Goal: Transaction & Acquisition: Purchase product/service

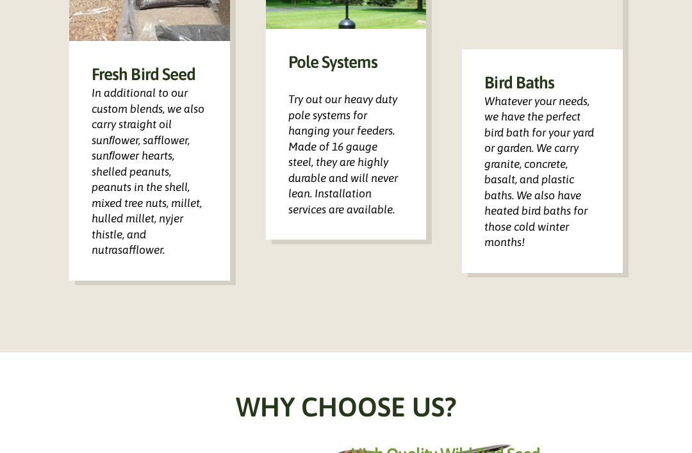
scroll to position [935, 0]
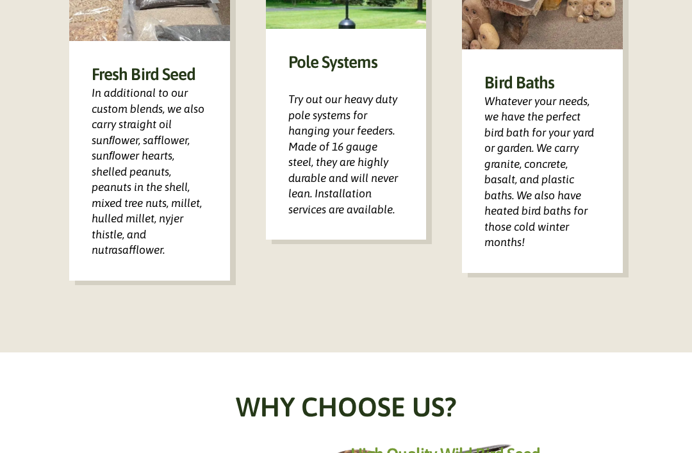
click at [515, 159] on div "Bird Baths Whatever your needs, we have the perfect bird bath for your yard or …" at bounding box center [542, 161] width 161 height 224
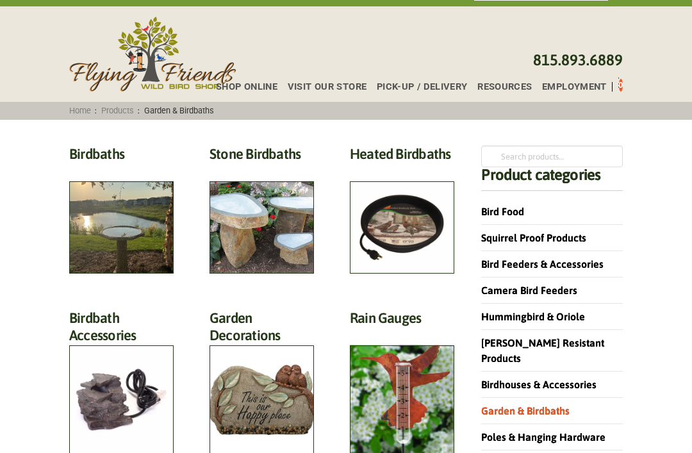
scroll to position [25, 0]
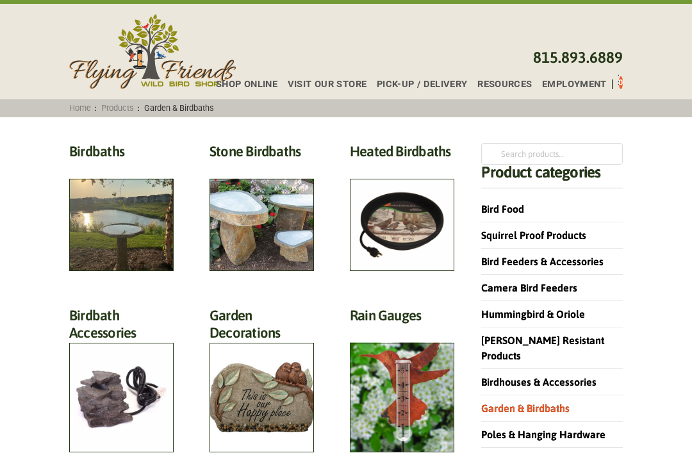
click at [404, 167] on h2 "Heated Birdbaths (10)" at bounding box center [402, 155] width 104 height 24
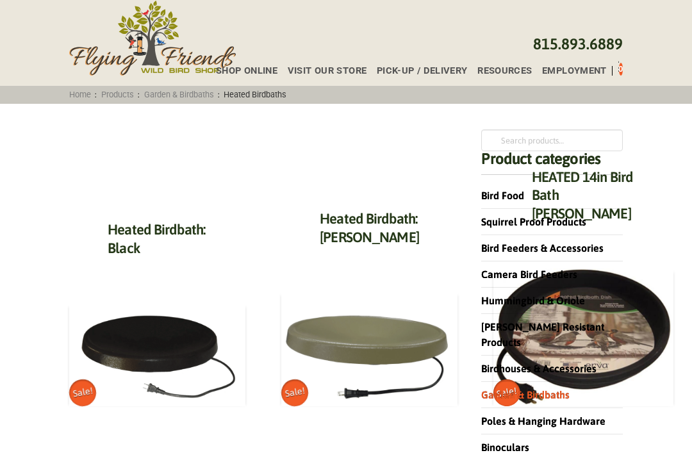
scroll to position [40, 0]
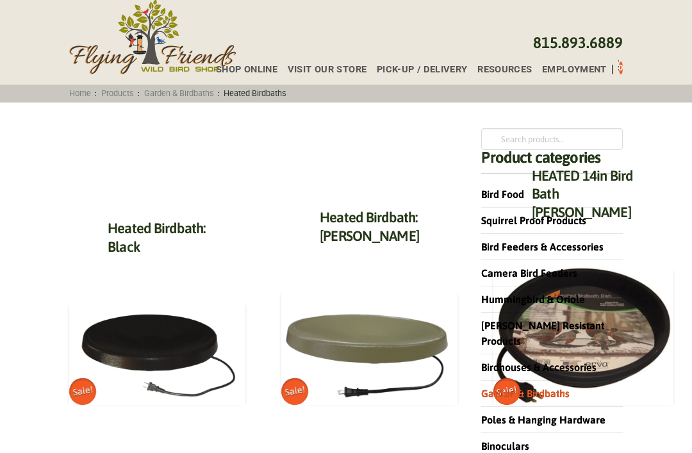
click at [119, 241] on link "Heated Birdbath: Black" at bounding box center [157, 237] width 98 height 35
click at [320, 227] on link "Heated Birdbath: Olive Green" at bounding box center [369, 226] width 99 height 35
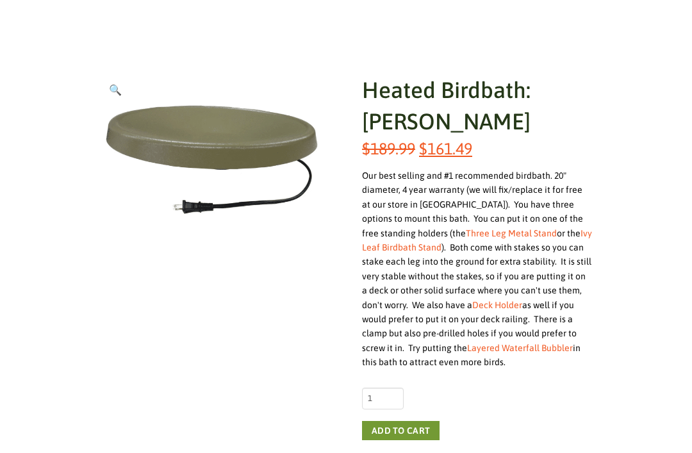
scroll to position [148, 0]
click at [516, 345] on link "Layered Waterfall Bubbler" at bounding box center [520, 348] width 106 height 10
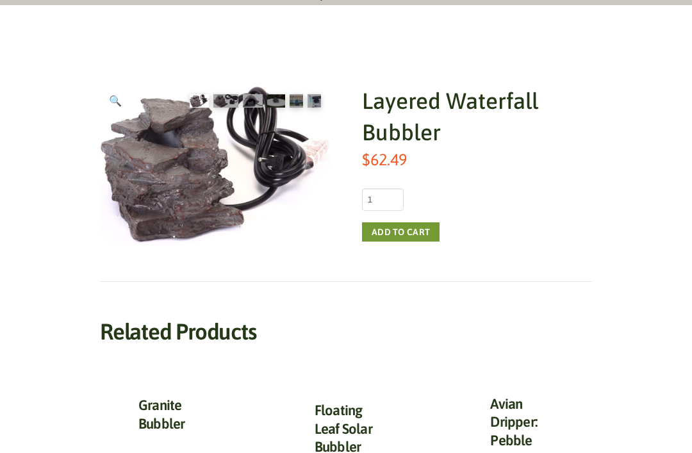
scroll to position [137, 0]
click at [387, 121] on h1 "Layered Waterfall Bubbler" at bounding box center [477, 116] width 230 height 63
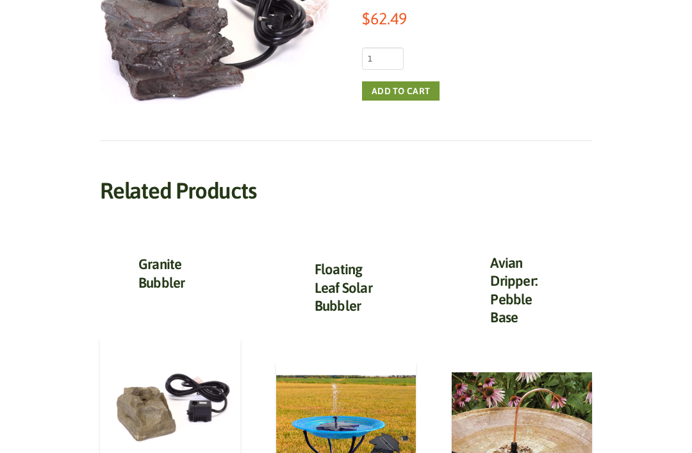
scroll to position [278, 0]
click at [336, 297] on link "Floating Leaf Solar Bubbler" at bounding box center [344, 287] width 58 height 53
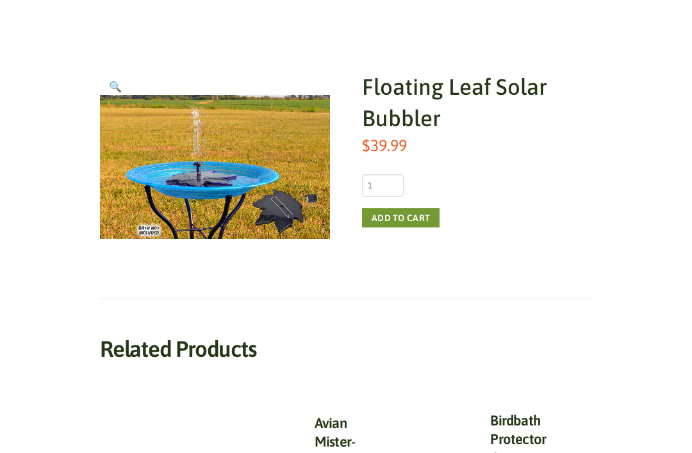
scroll to position [148, 0]
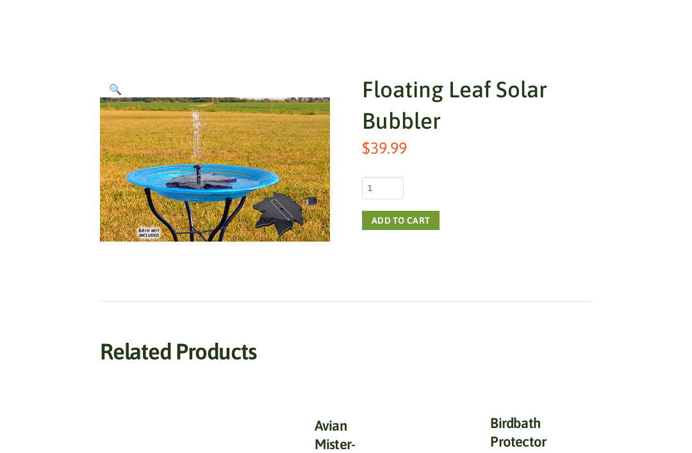
click at [392, 103] on h1 "Floating Leaf Solar Bubbler" at bounding box center [477, 105] width 230 height 63
click at [383, 104] on h1 "Floating Leaf Solar Bubbler" at bounding box center [477, 105] width 230 height 63
click at [394, 104] on h1 "Floating Leaf Solar Bubbler" at bounding box center [477, 105] width 230 height 63
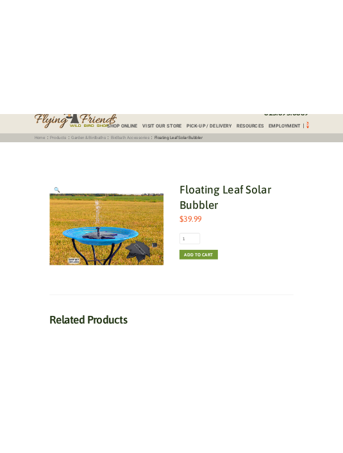
scroll to position [0, 0]
